Goal: Information Seeking & Learning: Learn about a topic

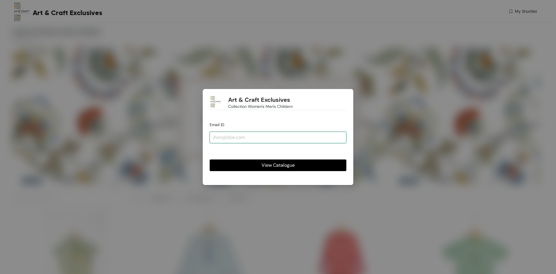
click at [267, 140] on input "email" at bounding box center [278, 137] width 137 height 12
type input "[PERSON_NAME][EMAIL_ADDRESS][DOMAIN_NAME]"
click at [210, 159] on button "View Catalogue" at bounding box center [278, 165] width 137 height 12
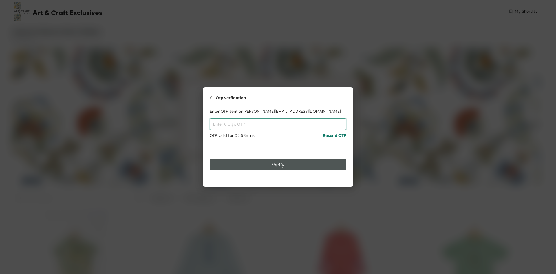
click at [287, 127] on input "text" at bounding box center [278, 124] width 137 height 12
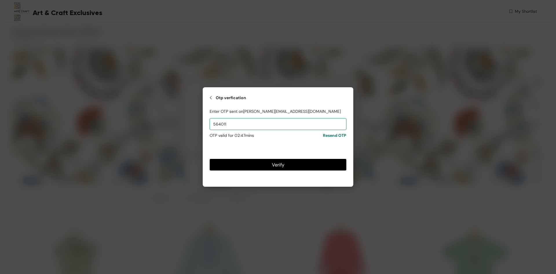
type input "564011"
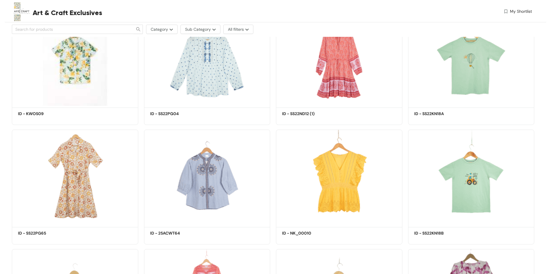
scroll to position [203, 0]
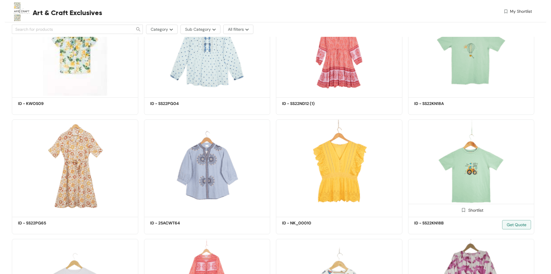
click at [476, 165] on img at bounding box center [471, 167] width 126 height 96
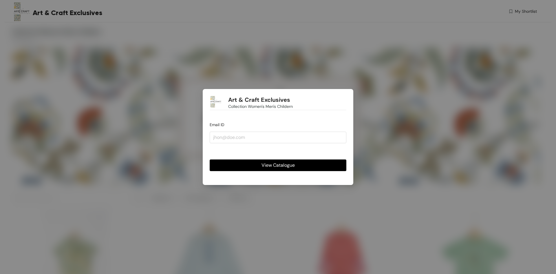
drag, startPoint x: 15, startPoint y: 36, endPoint x: 18, endPoint y: 16, distance: 19.6
click at [15, 36] on div "Art & Craft Exclusives Collection Women's Men's Childern Email ID View Catalogue" at bounding box center [278, 137] width 556 height 274
click at [153, 47] on div "Art & Craft Exclusives Collection Women's Men's Childern Email ID View Catalogue" at bounding box center [278, 137] width 556 height 274
click at [254, 135] on input "email" at bounding box center [278, 137] width 137 height 12
click at [223, 151] on div "View Catalogue" at bounding box center [278, 160] width 137 height 21
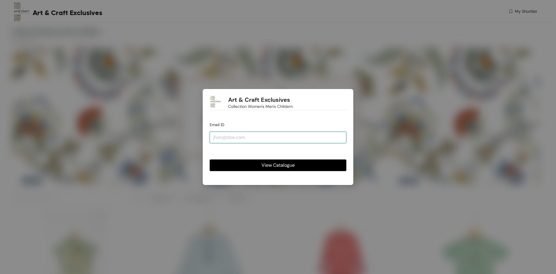
click at [231, 134] on input "email" at bounding box center [278, 137] width 137 height 12
click at [328, 273] on html "Art & Craft Exclusives My Shortlist Collection Women's Men's Childern 35 Produc…" at bounding box center [278, 137] width 556 height 274
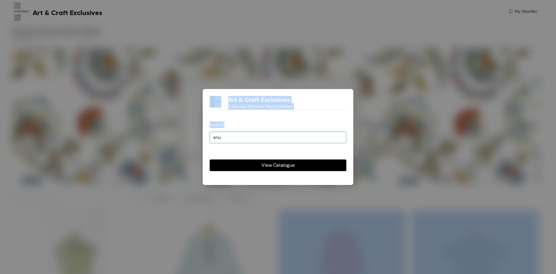
click at [221, 135] on input "anu" at bounding box center [278, 137] width 137 height 12
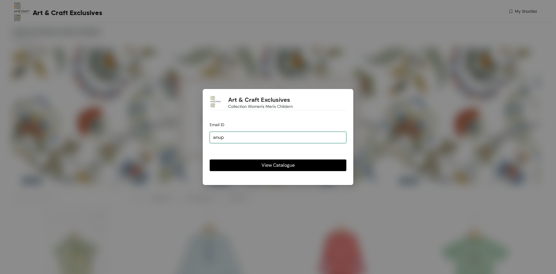
type input "[PERSON_NAME][EMAIL_ADDRESS][DOMAIN_NAME]"
click at [282, 164] on span "View Catalogue" at bounding box center [277, 164] width 33 height 7
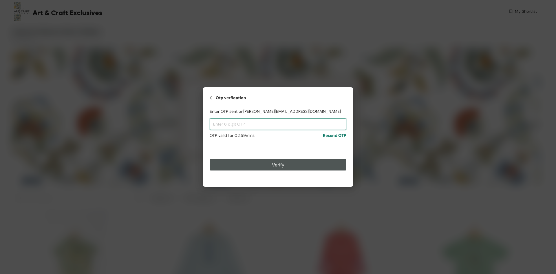
click at [280, 122] on input "text" at bounding box center [278, 124] width 137 height 12
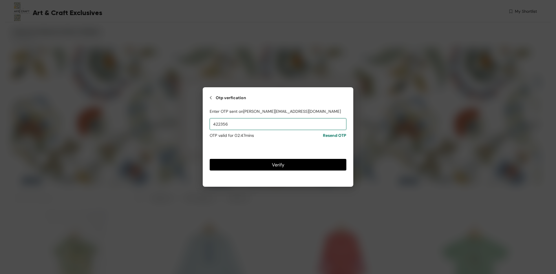
type input "422356"
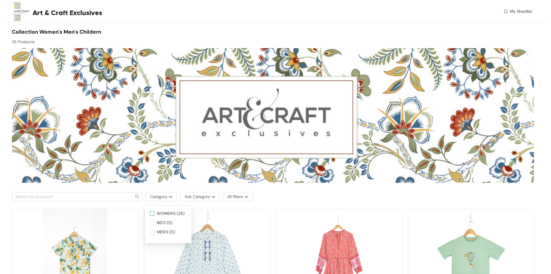
click at [152, 213] on input "WOMEN'S (25)" at bounding box center [152, 213] width 5 height 5
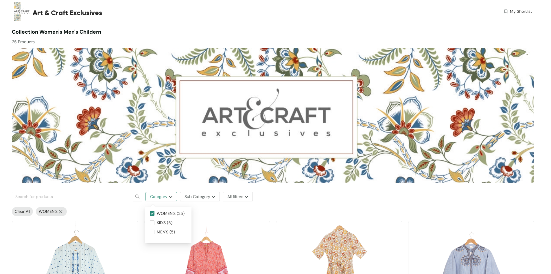
click at [169, 194] on button "Category" at bounding box center [162, 196] width 32 height 9
click at [150, 213] on input "WOMEN'S (25)" at bounding box center [152, 213] width 5 height 5
checkbox input "false"
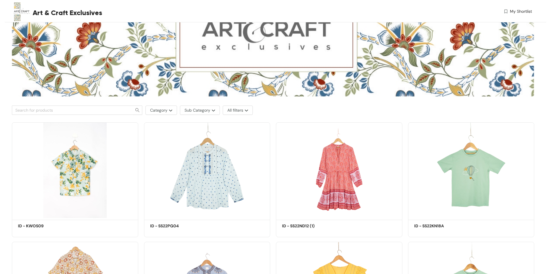
scroll to position [87, 0]
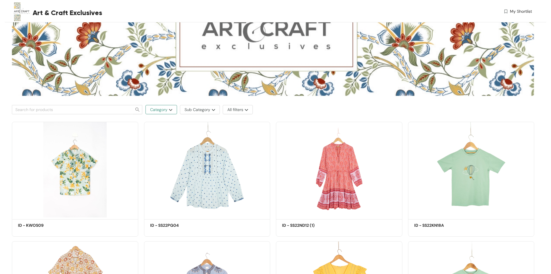
click at [172, 112] on button "Category" at bounding box center [162, 109] width 32 height 9
click at [272, 160] on div "Shortlist ID - SS22PG04 Get Quote" at bounding box center [207, 176] width 132 height 119
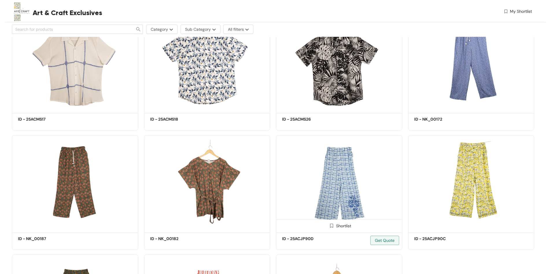
scroll to position [957, 0]
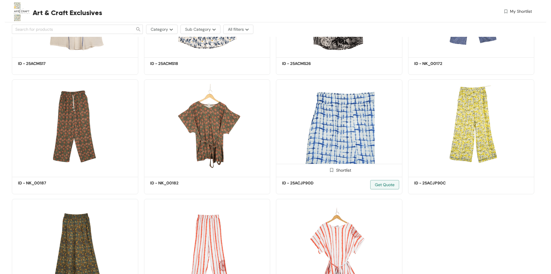
click at [351, 136] on img at bounding box center [339, 127] width 126 height 96
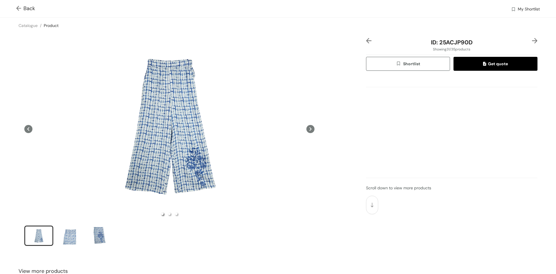
click at [16, 9] on img at bounding box center [19, 9] width 7 height 6
